Goal: Task Accomplishment & Management: Use online tool/utility

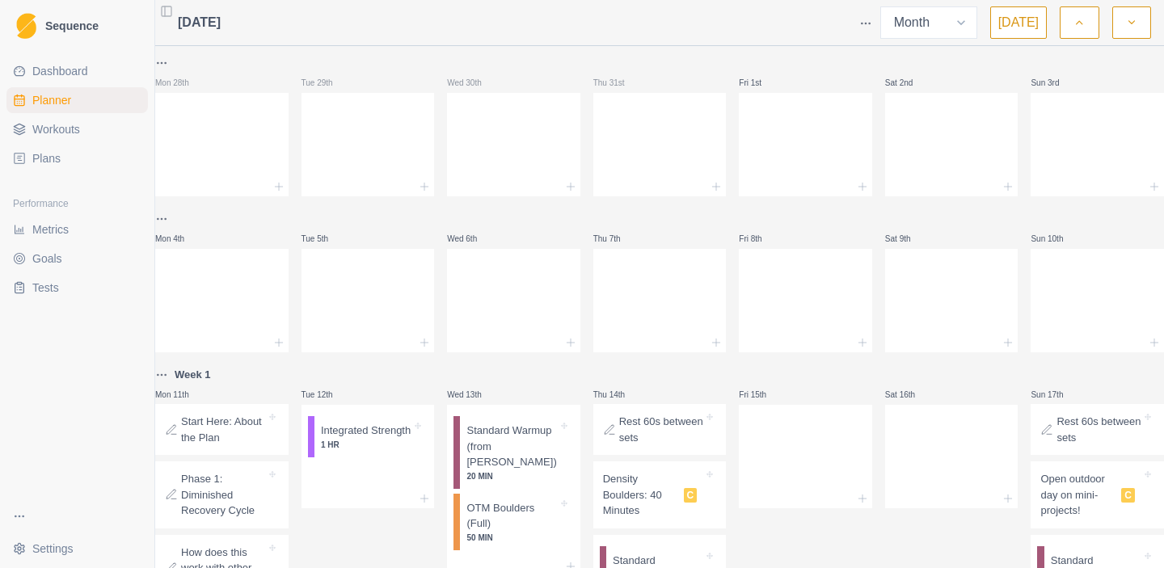
select select "month"
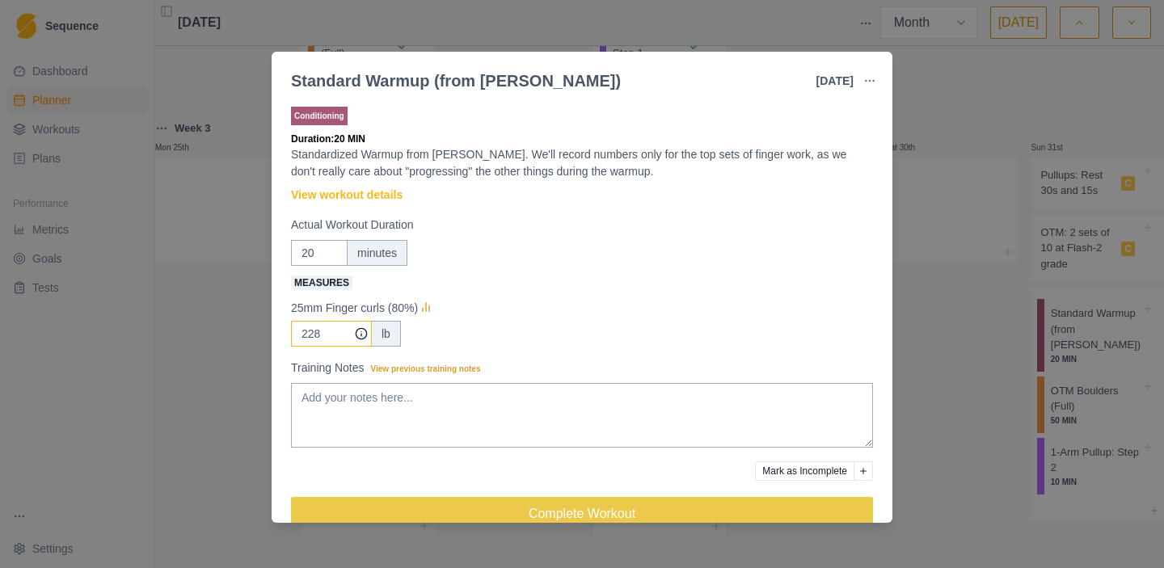
drag, startPoint x: 332, startPoint y: 337, endPoint x: 285, endPoint y: 336, distance: 47.7
click at [285, 336] on div "Conditioning Duration: 20 MIN Standardized Warmup from [PERSON_NAME]. We'll rec…" at bounding box center [582, 310] width 621 height 426
type input "231"
click at [484, 307] on div "25mm Finger curls (80%)" at bounding box center [582, 307] width 582 height 19
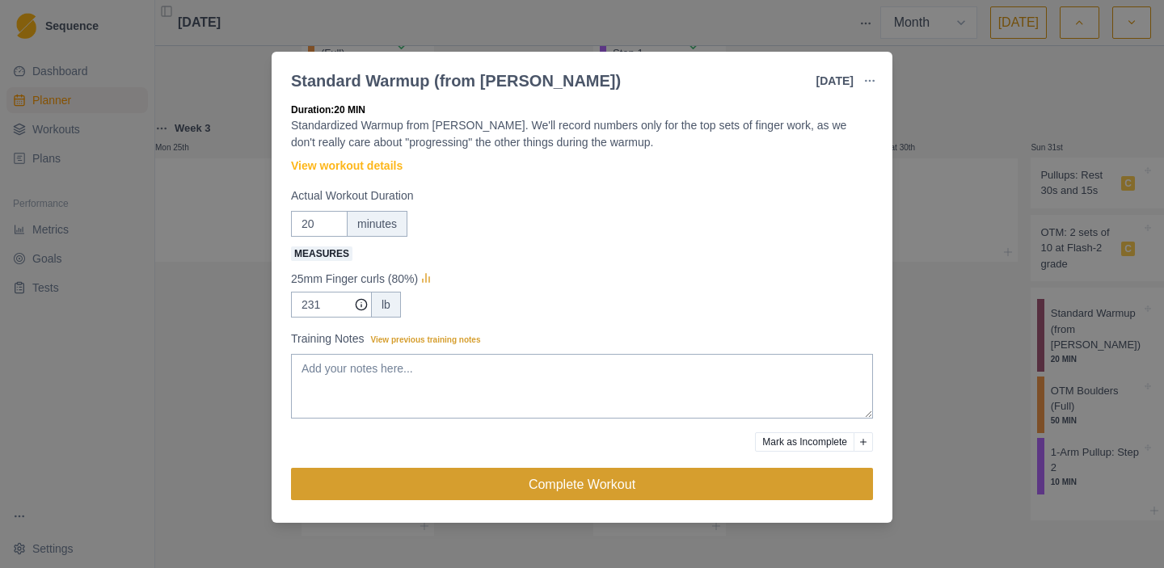
click at [632, 492] on button "Complete Workout" at bounding box center [582, 484] width 582 height 32
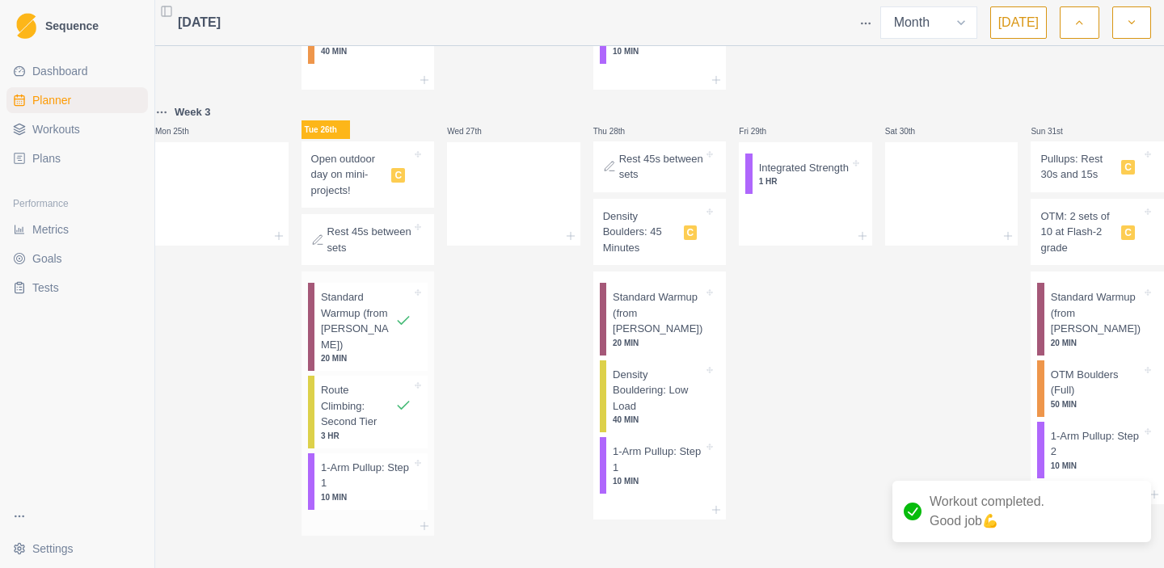
click at [379, 474] on p "1-Arm Pullup: Step 1" at bounding box center [366, 476] width 91 height 32
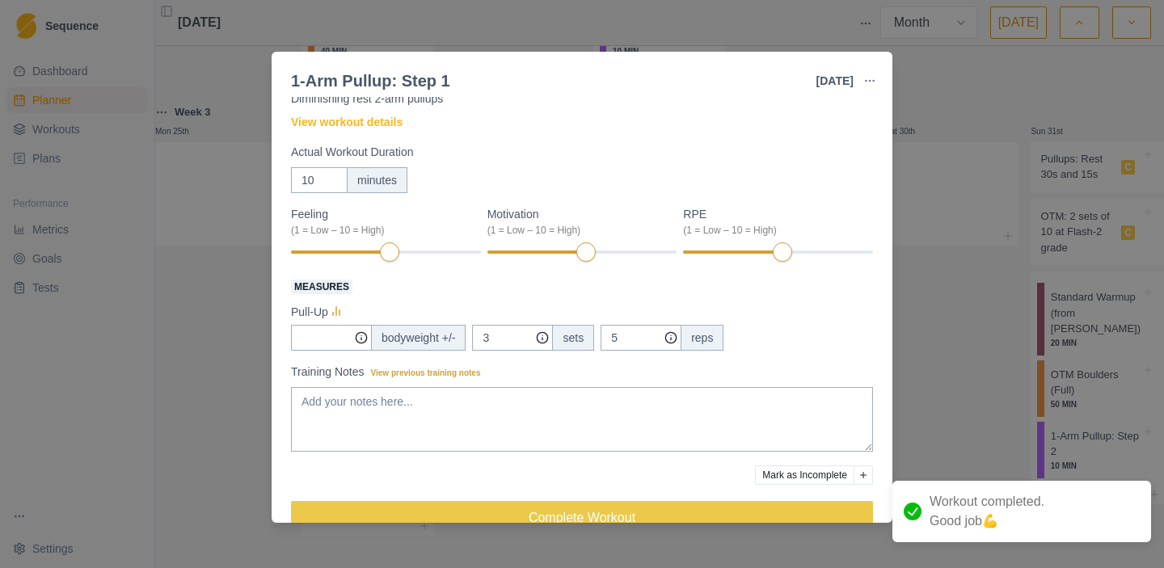
scroll to position [68, 0]
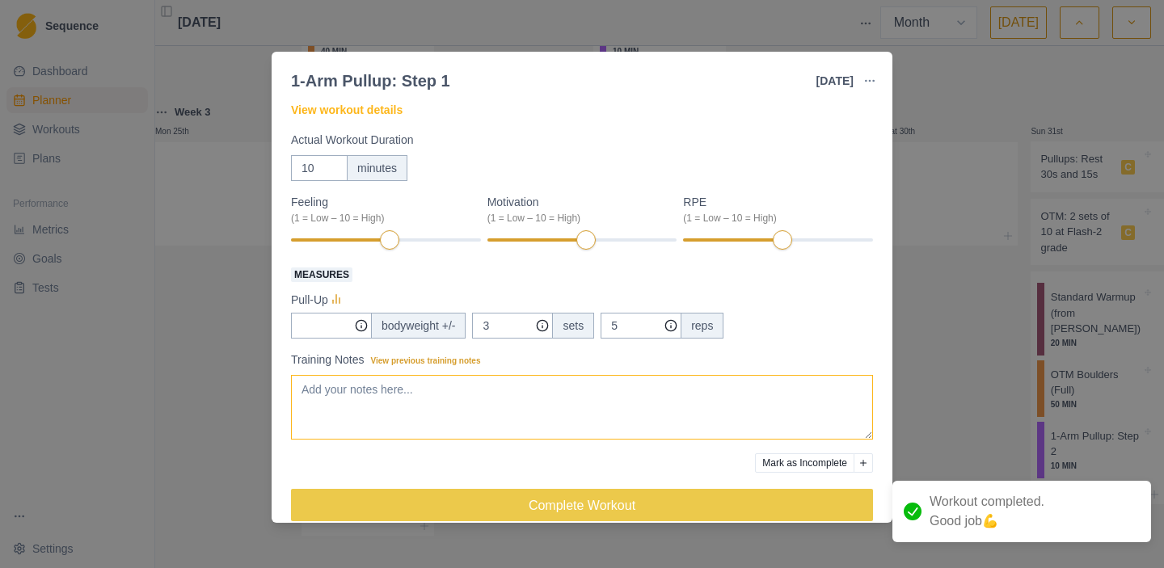
click at [534, 424] on textarea "Training Notes View previous training notes" at bounding box center [582, 407] width 582 height 65
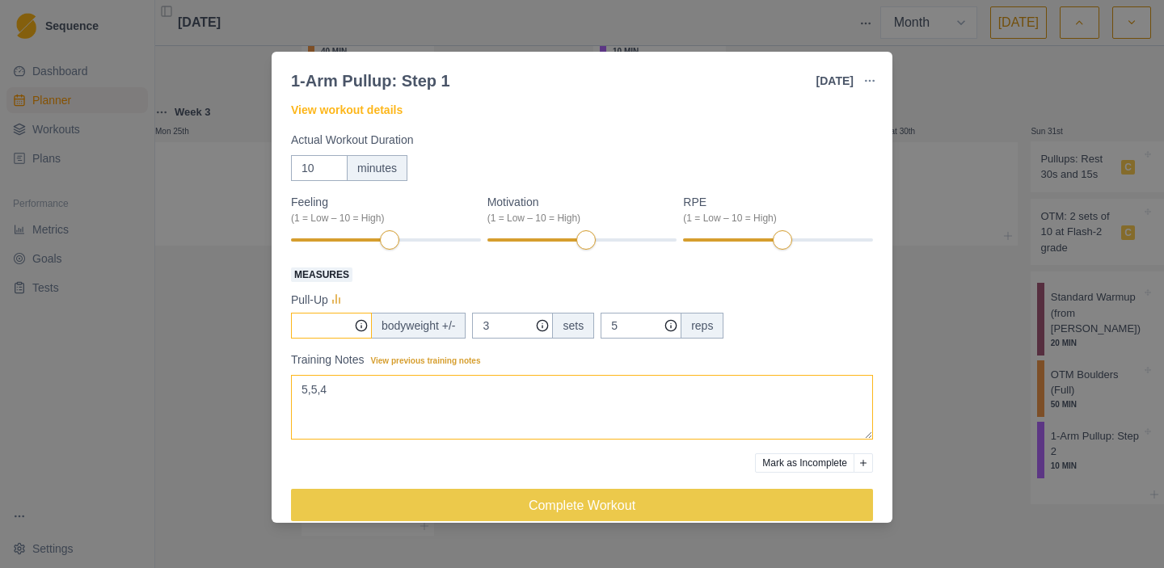
type textarea "5,5,4"
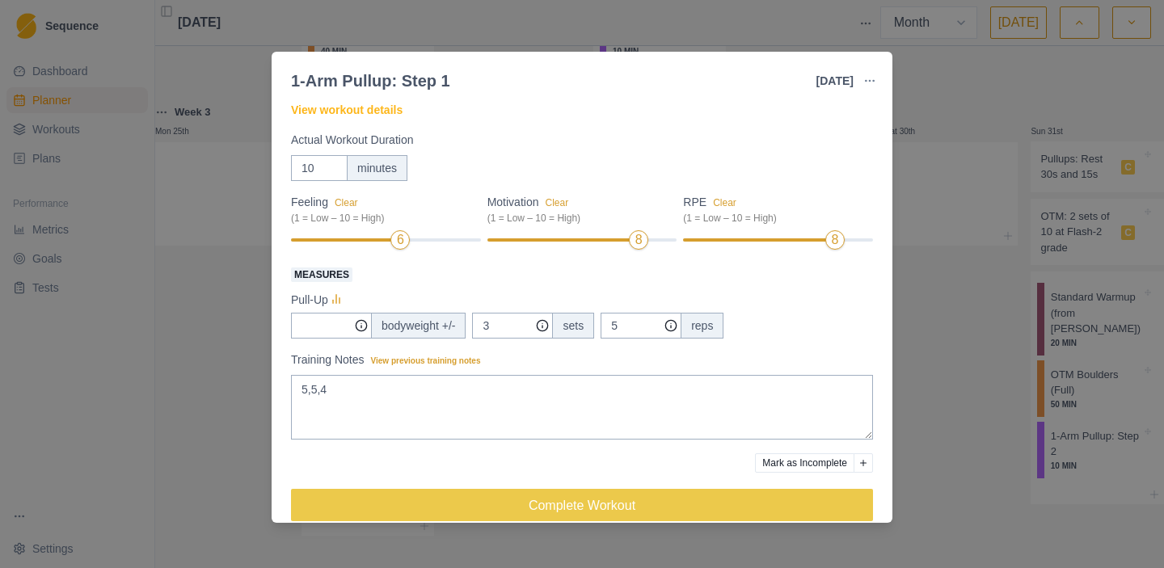
scroll to position [89, 0]
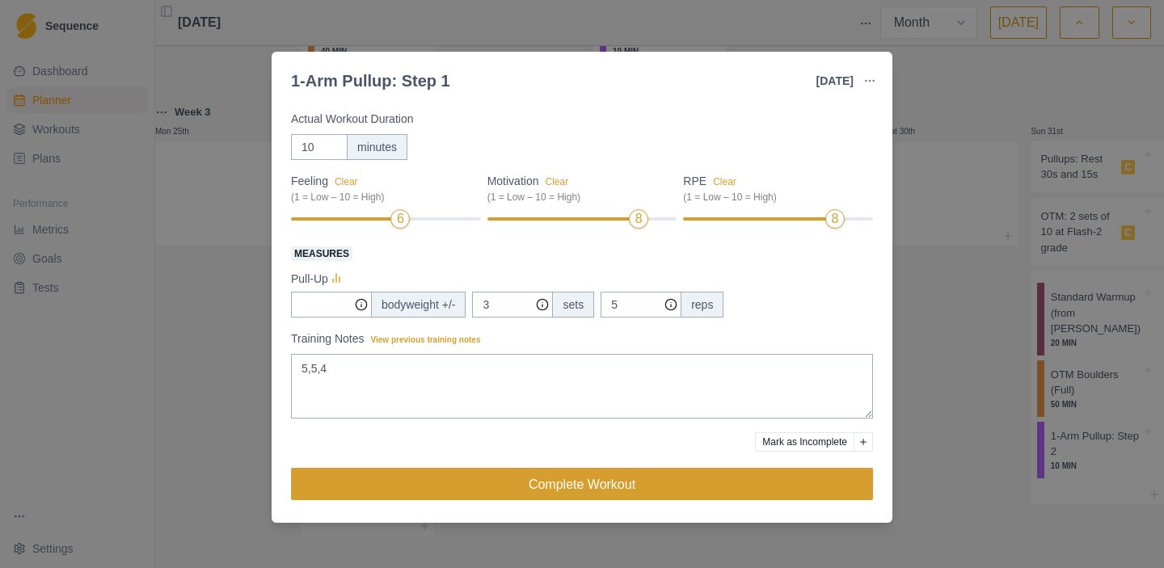
click at [615, 488] on button "Complete Workout" at bounding box center [582, 484] width 582 height 32
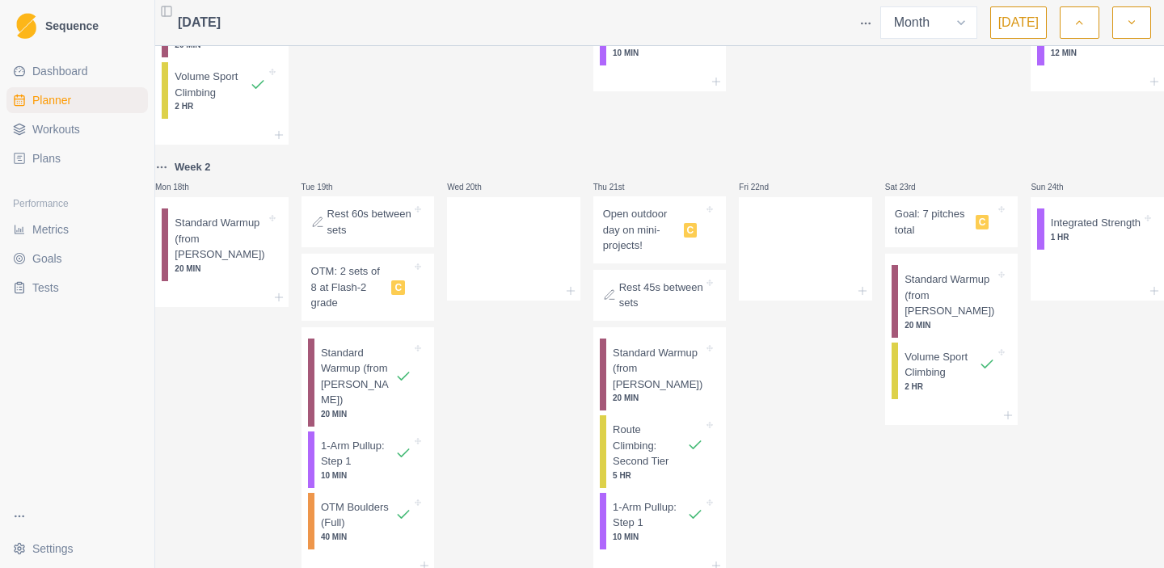
scroll to position [637, 0]
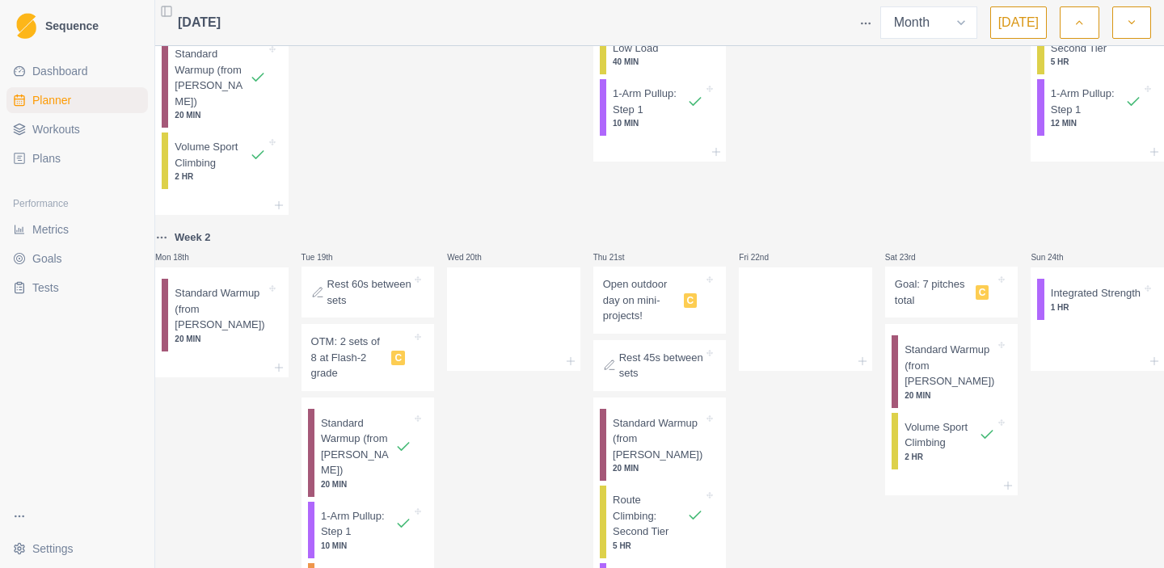
click at [85, 76] on span "Dashboard" at bounding box center [60, 71] width 56 height 16
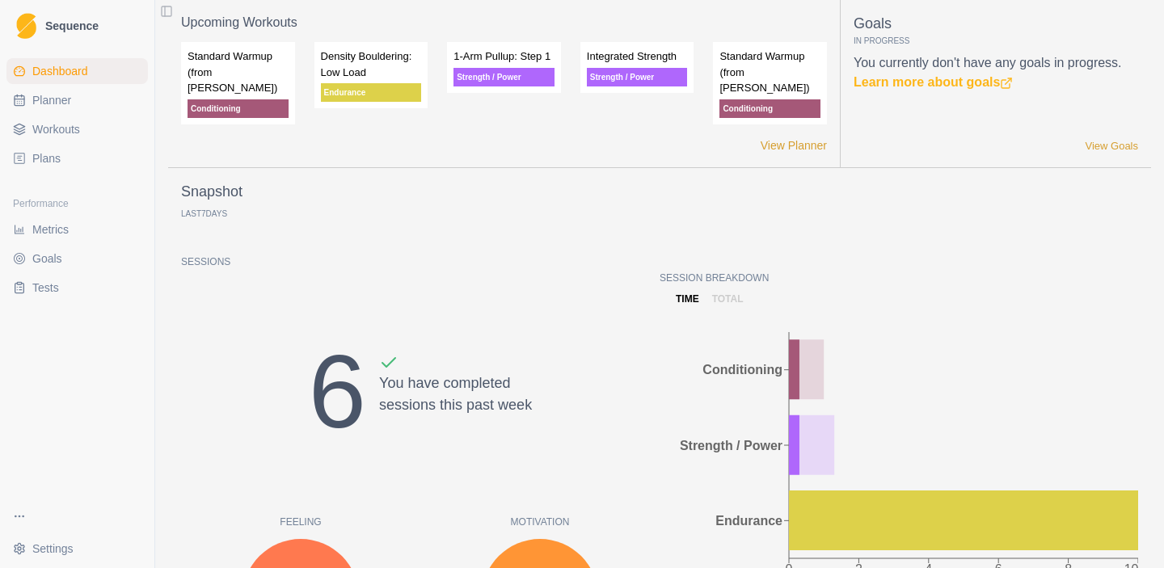
click at [65, 238] on link "Metrics" at bounding box center [77, 230] width 142 height 26
